Goal: Task Accomplishment & Management: Manage account settings

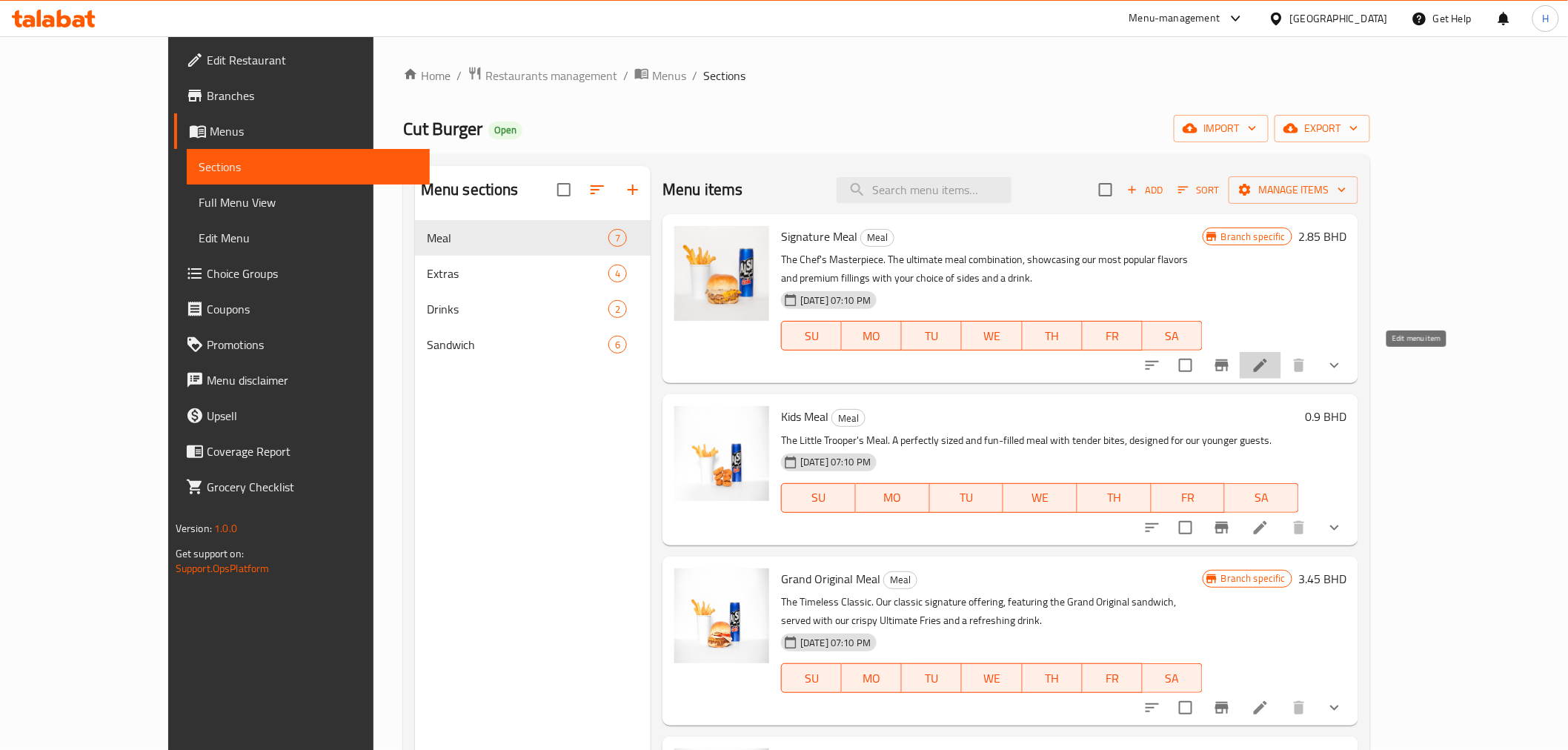
click at [1267, 367] on icon at bounding box center [1261, 366] width 14 height 14
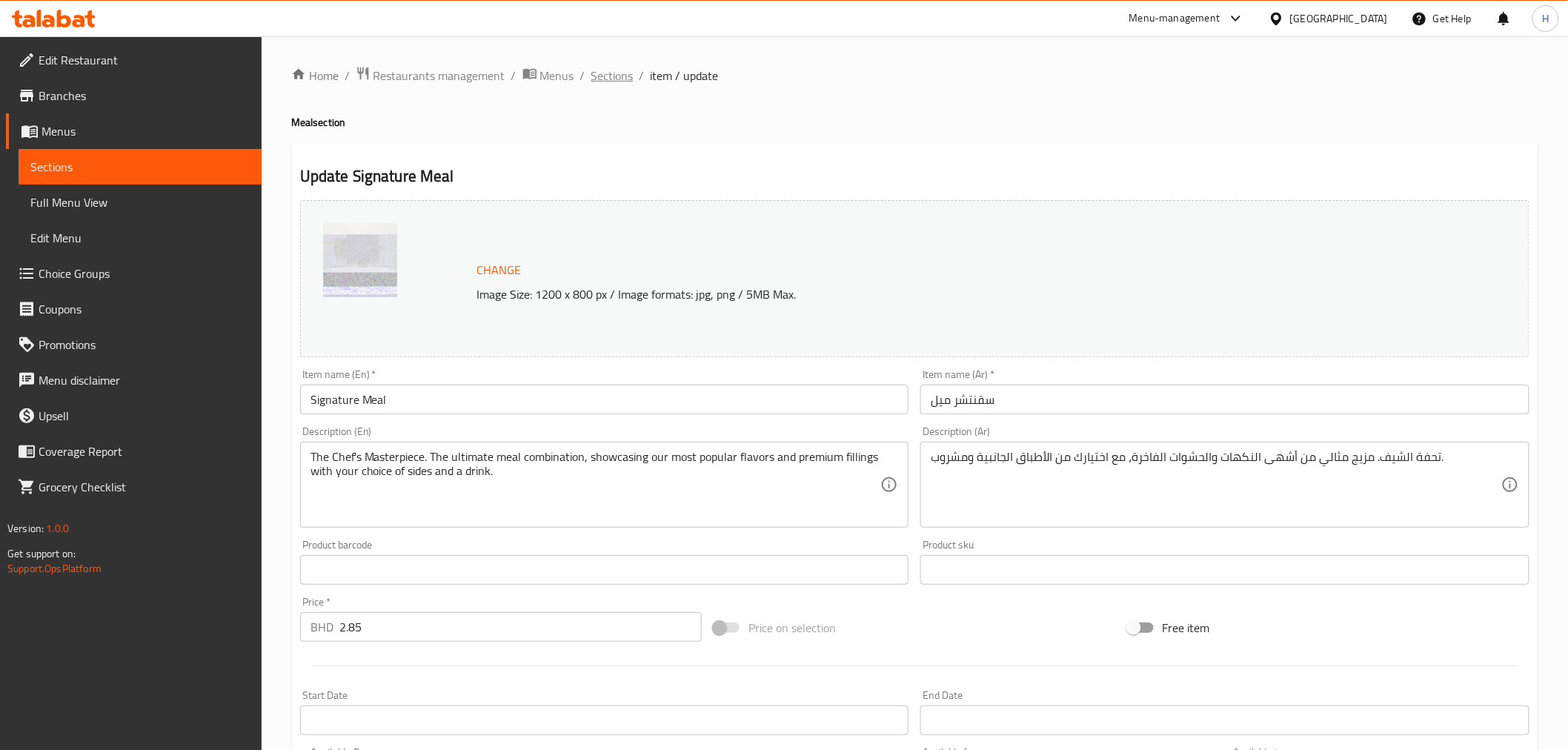
click at [620, 75] on span "Sections" at bounding box center [613, 75] width 43 height 17
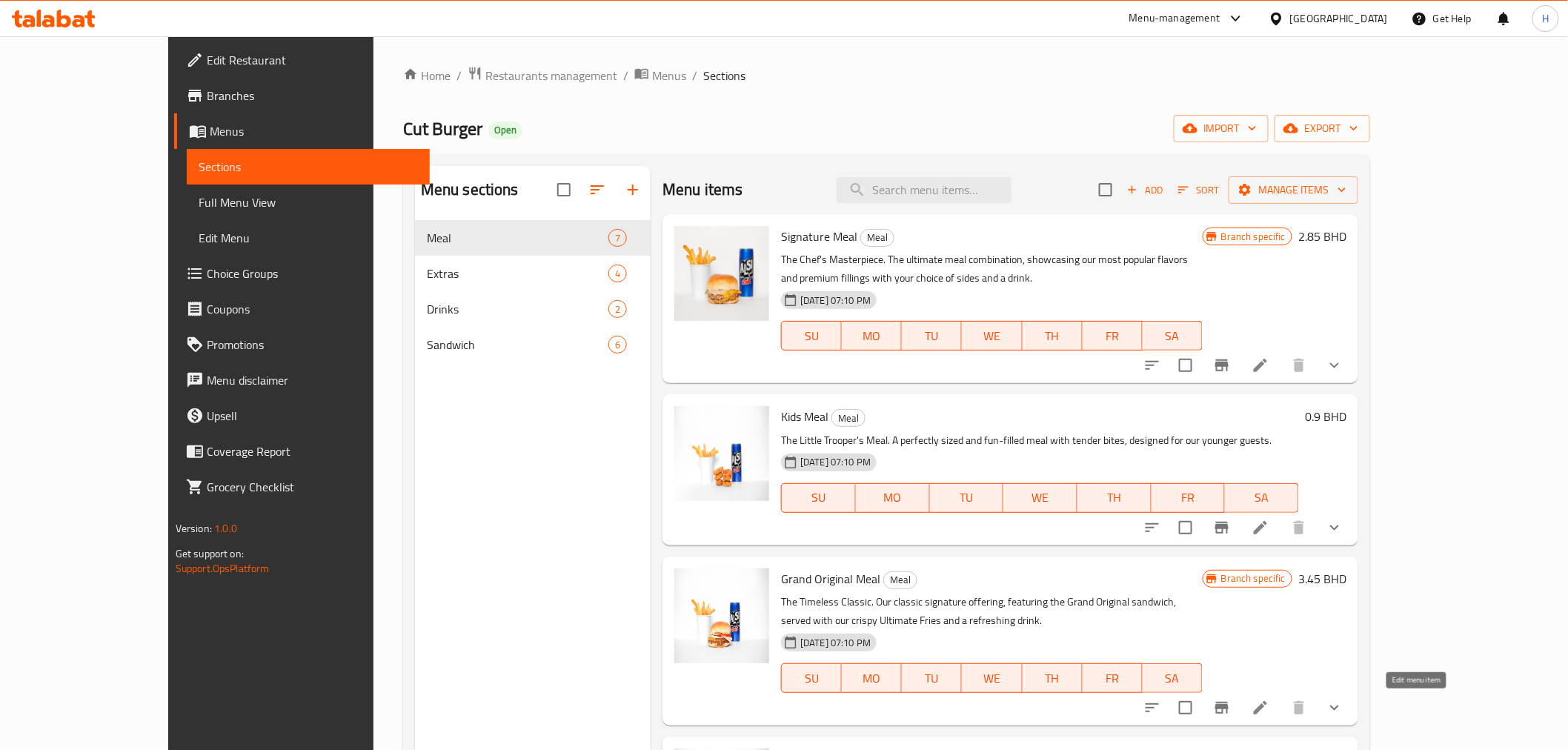
click at [1267, 711] on icon at bounding box center [1261, 707] width 14 height 14
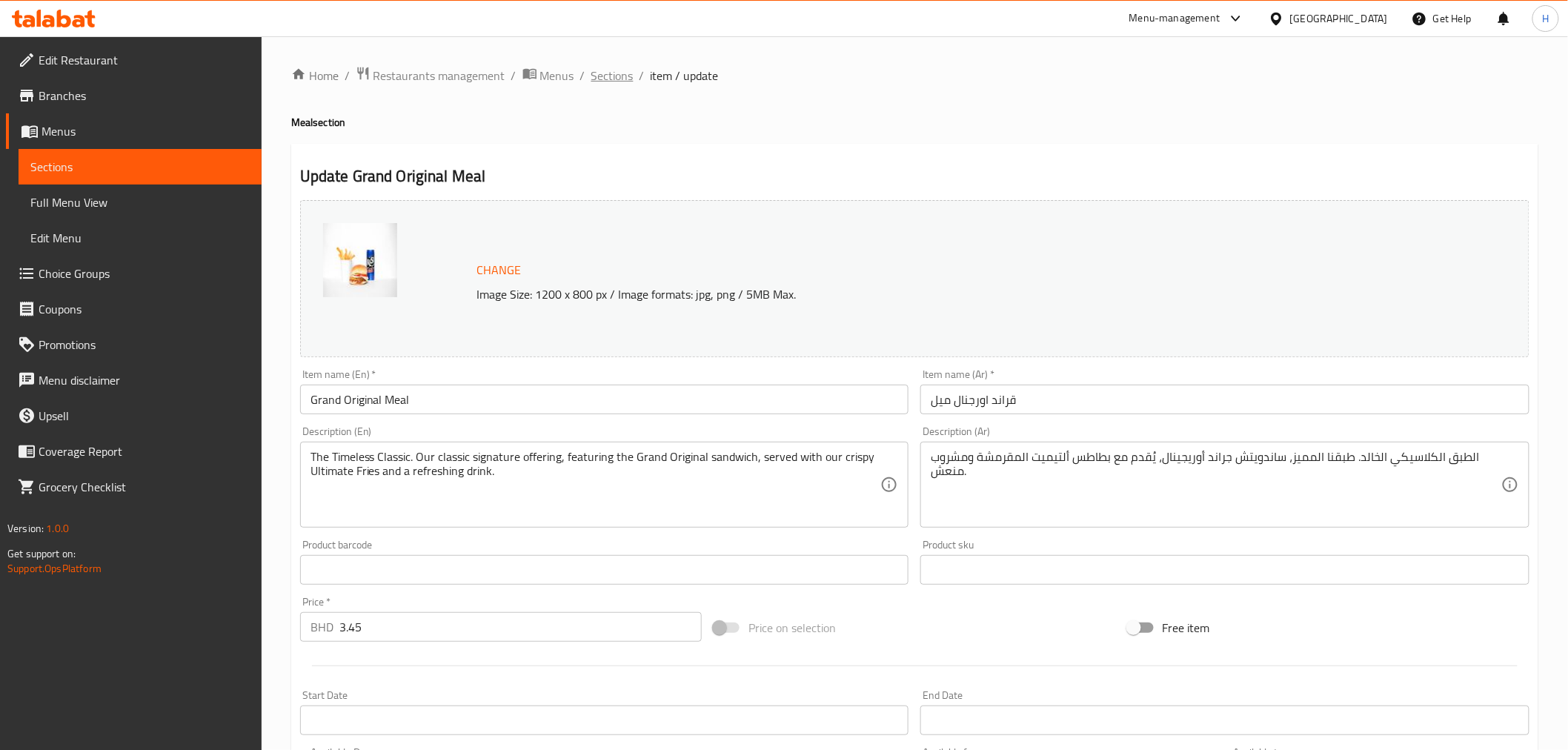
click at [610, 72] on span "Sections" at bounding box center [613, 75] width 43 height 17
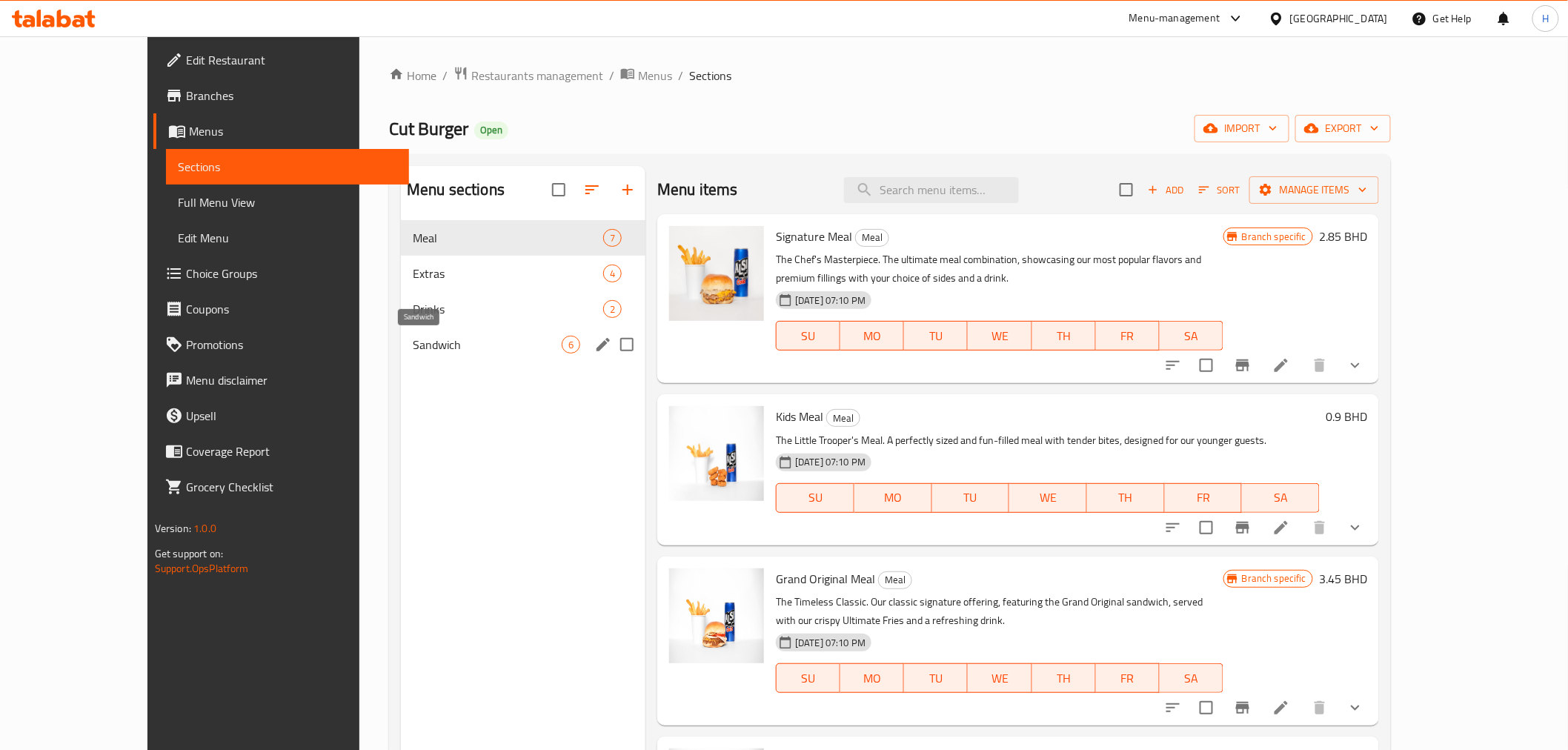
click at [413, 336] on span "Sandwich" at bounding box center [488, 345] width 149 height 17
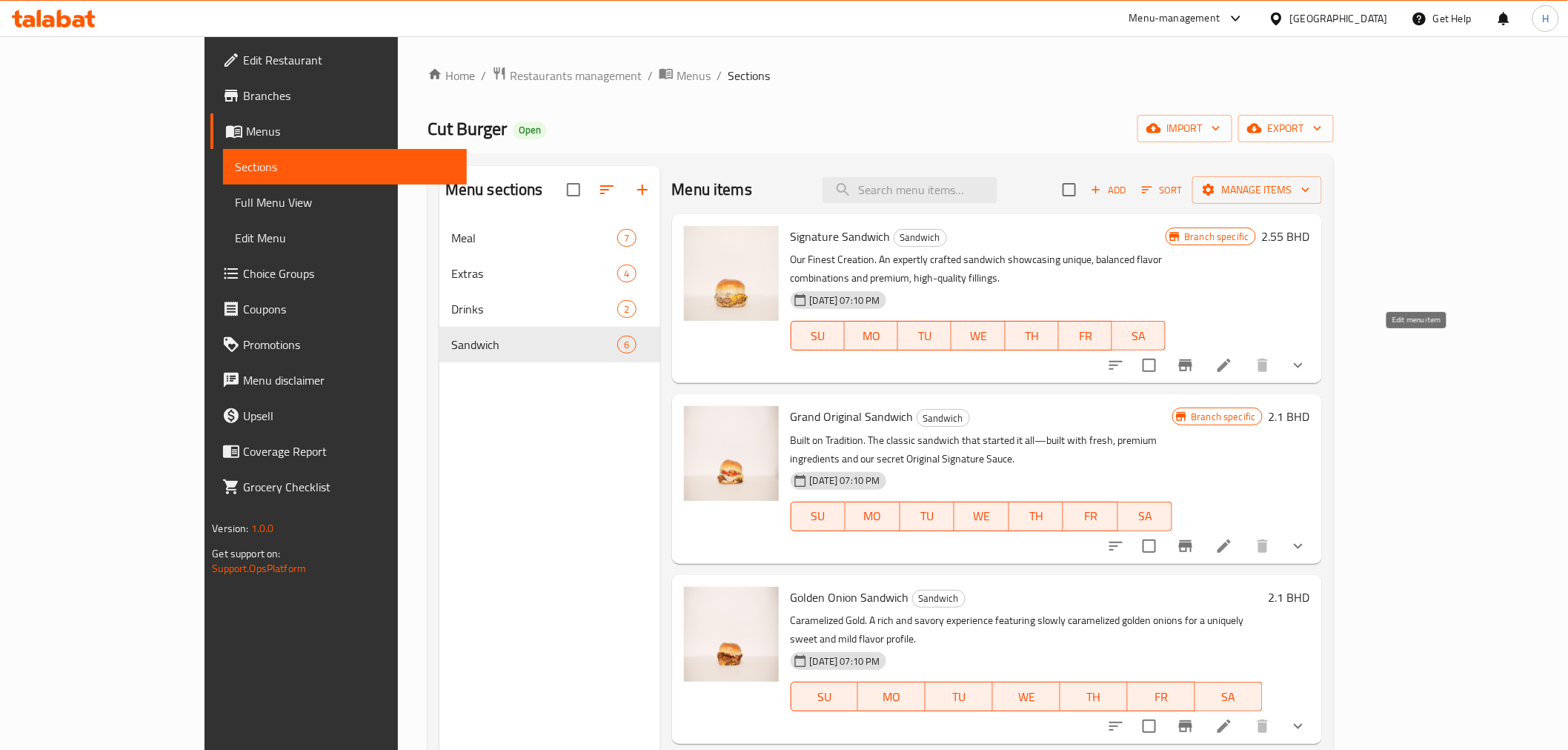
click at [1233, 356] on icon at bounding box center [1224, 365] width 17 height 17
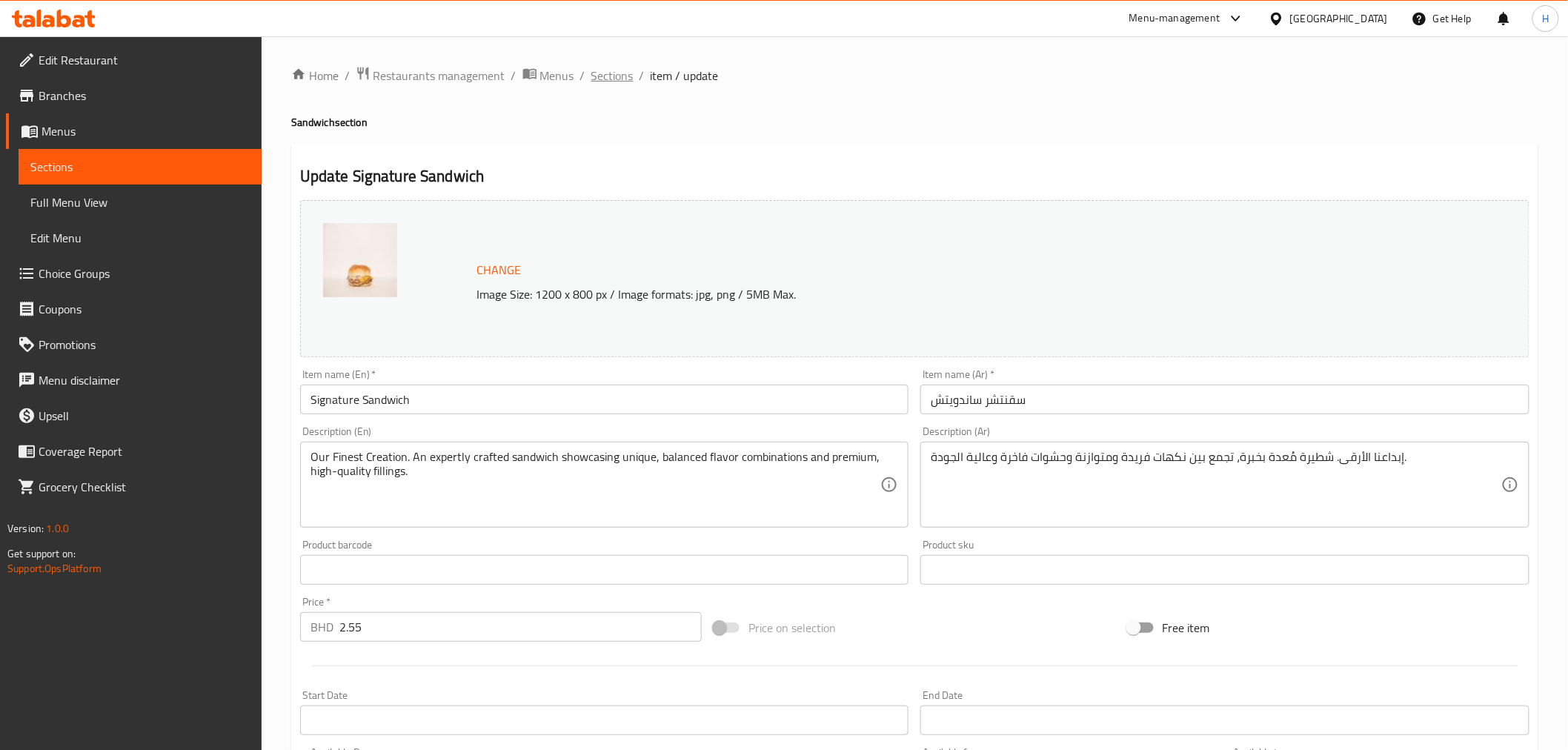
click at [603, 79] on span "Sections" at bounding box center [613, 75] width 43 height 17
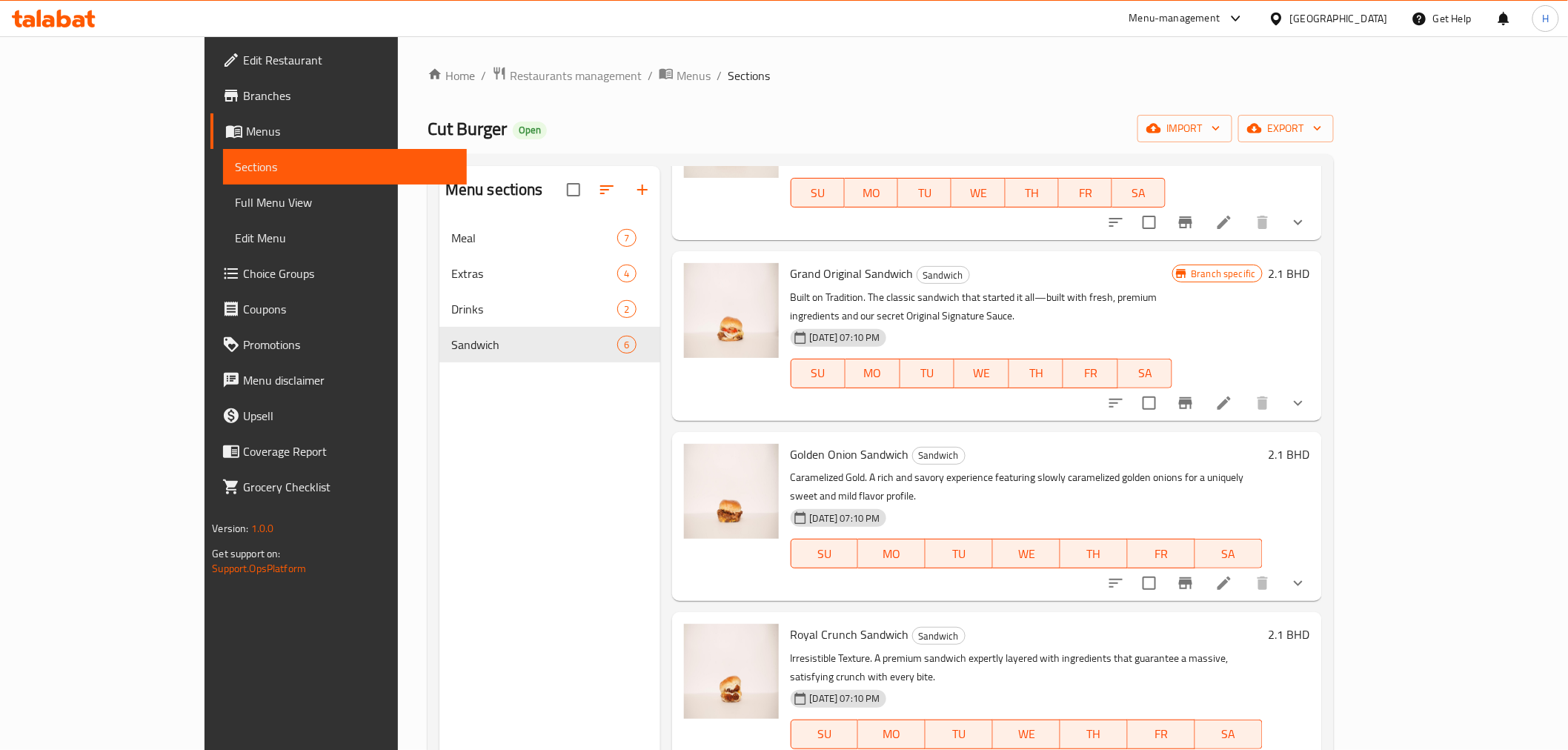
scroll to position [247, 0]
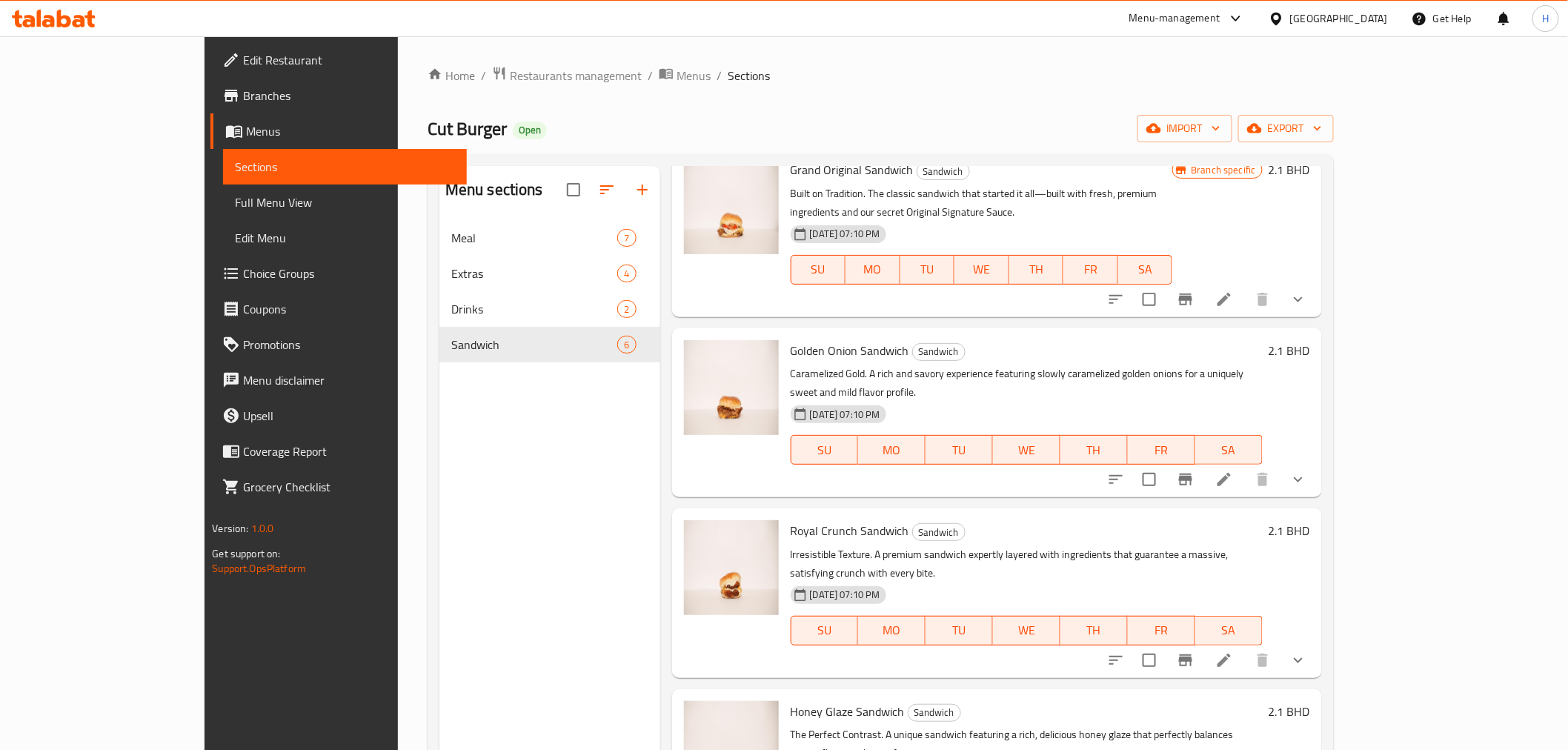
click at [846, 68] on ol "Home / Restaurants management / Menus / Sections" at bounding box center [881, 75] width 907 height 19
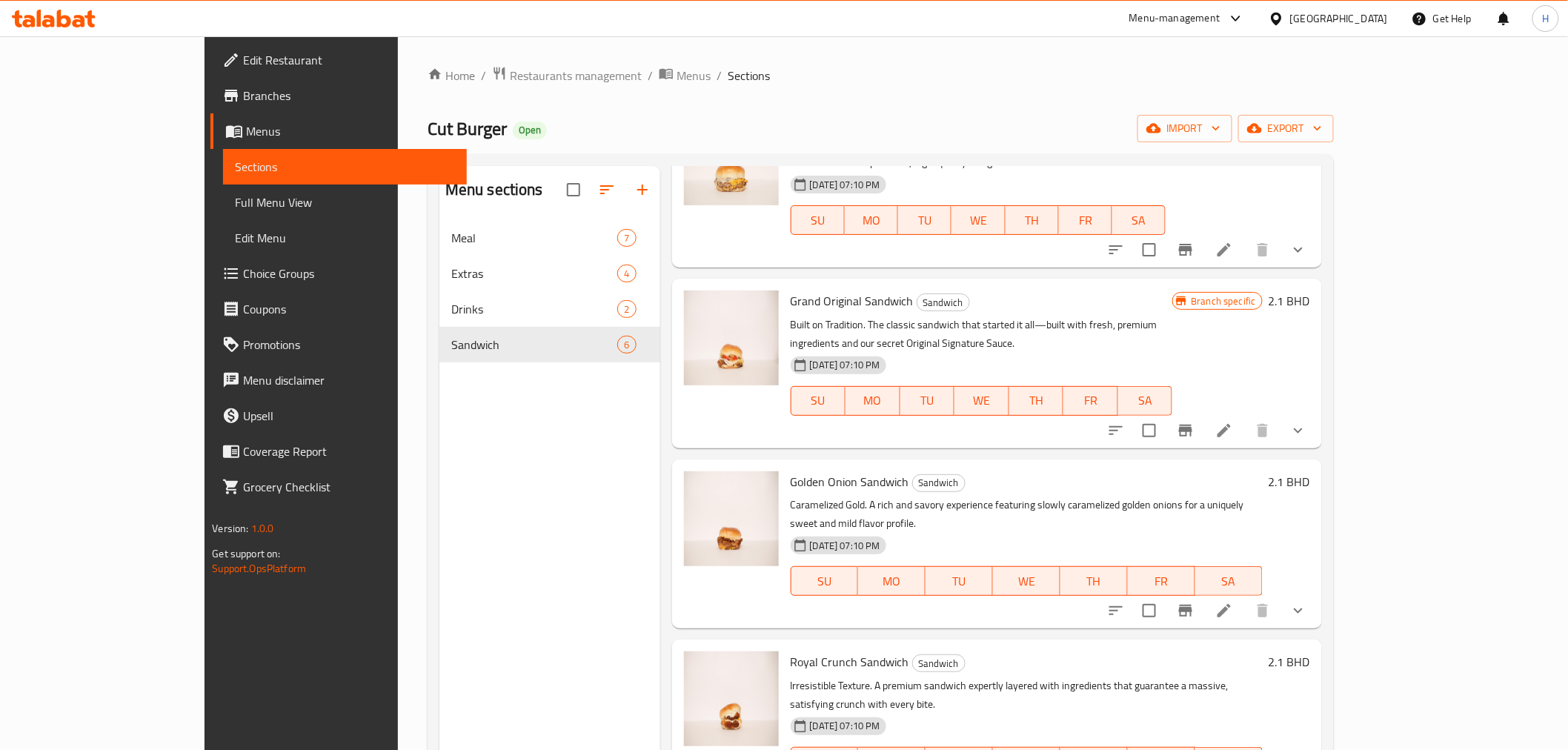
scroll to position [0, 0]
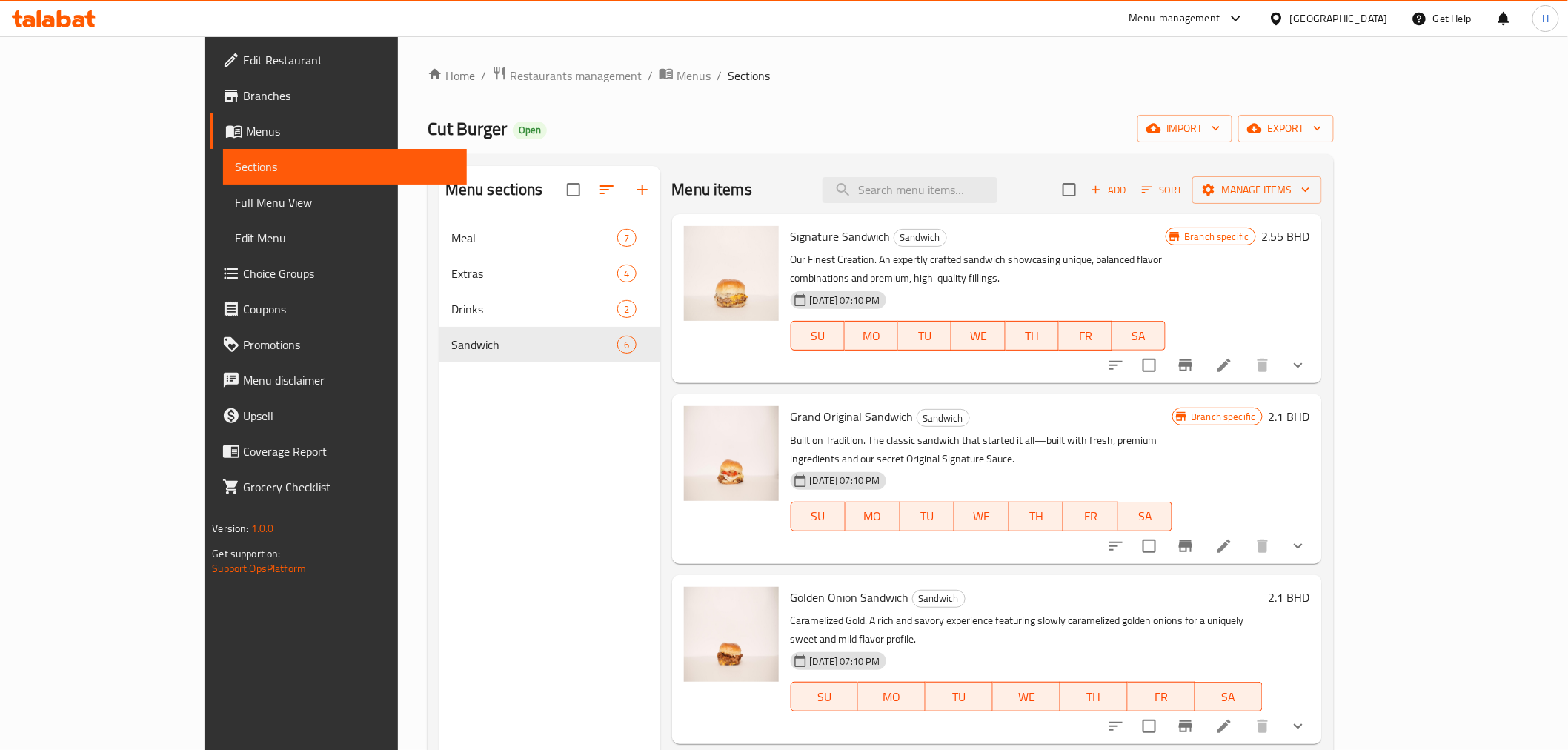
click at [1211, 17] on div "Menu-management" at bounding box center [1175, 18] width 91 height 17
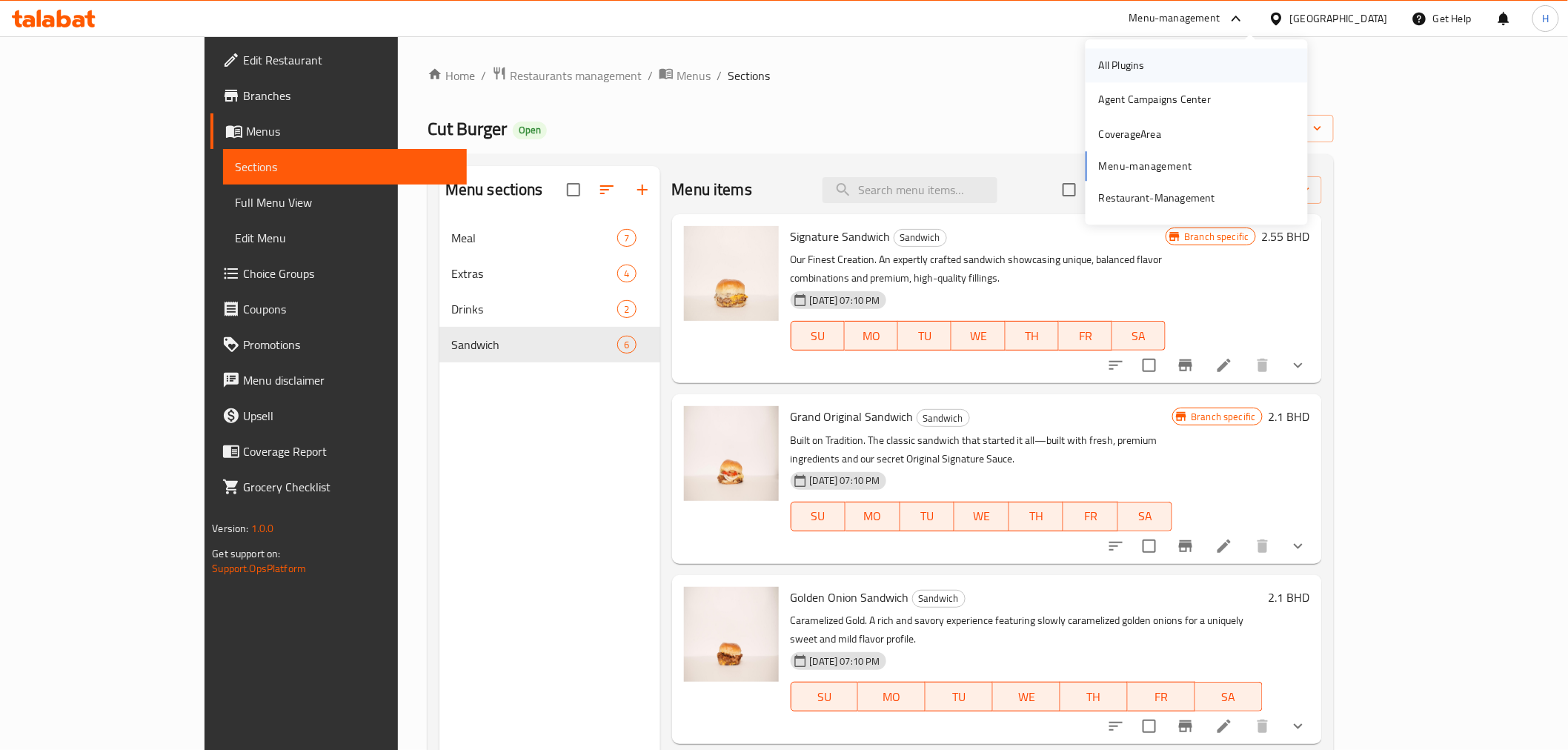
click at [1125, 65] on div "All Plugins" at bounding box center [1122, 65] width 45 height 16
